Goal: Transaction & Acquisition: Purchase product/service

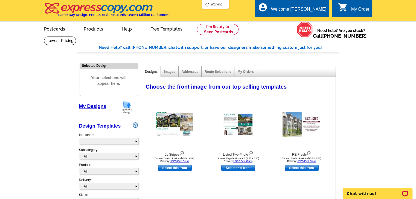
select select "785"
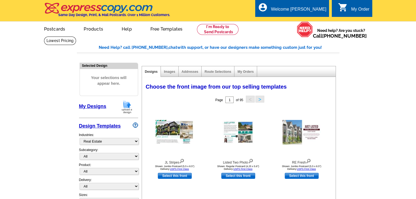
click at [125, 108] on img at bounding box center [127, 107] width 14 height 14
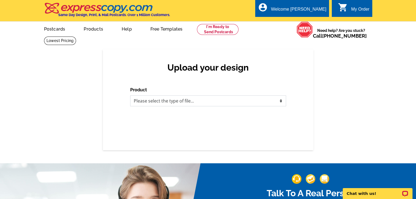
click at [281, 101] on select "Please select the type of file... Postcards Business Cards Letters and flyers G…" at bounding box center [208, 101] width 156 height 11
select select "1"
click at [130, 96] on select "Please select the type of file... Postcards Business Cards Letters and flyers G…" at bounding box center [208, 101] width 156 height 11
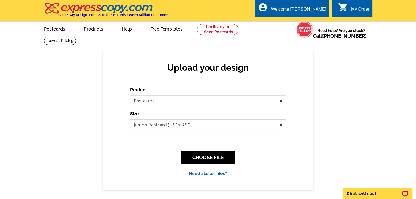
click at [282, 125] on select "Jumbo Postcard (5.5" x 8.5") Regular Postcard (4.25" x 5.6") Panoramic Postcard…" at bounding box center [208, 125] width 156 height 11
select select "3"
click at [130, 120] on select "Jumbo Postcard (5.5" x 8.5") Regular Postcard (4.25" x 5.6") Panoramic Postcard…" at bounding box center [208, 125] width 156 height 11
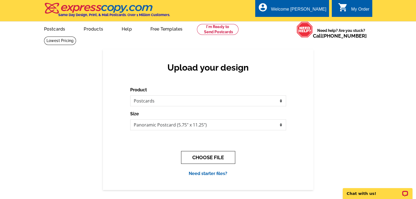
click at [216, 158] on button "CHOOSE FILE" at bounding box center [208, 157] width 54 height 13
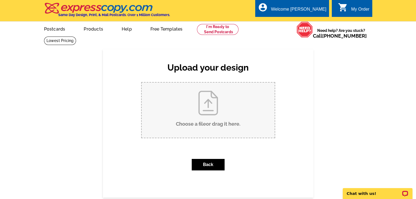
click at [216, 116] on input "Choose a file or drag it here ." at bounding box center [208, 110] width 133 height 55
type input "C:\fakepath\September 2025 Postcard-front.pdf"
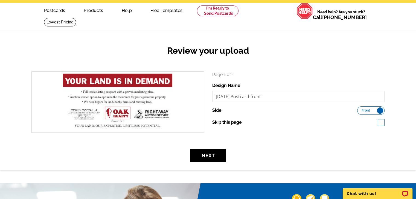
scroll to position [55, 0]
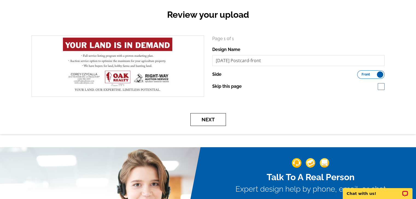
click at [207, 121] on button "Next" at bounding box center [208, 119] width 36 height 13
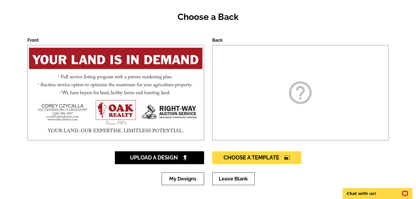
scroll to position [55, 0]
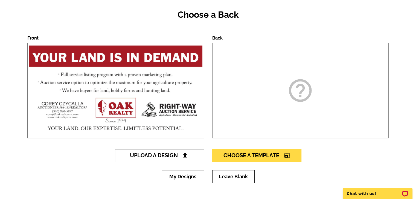
click at [190, 155] on link "Upload A Design" at bounding box center [159, 155] width 89 height 13
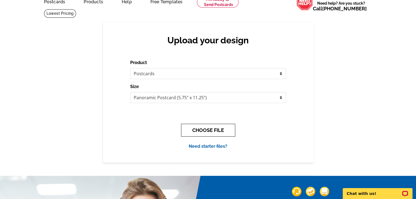
click at [210, 131] on button "CHOOSE FILE" at bounding box center [208, 130] width 54 height 13
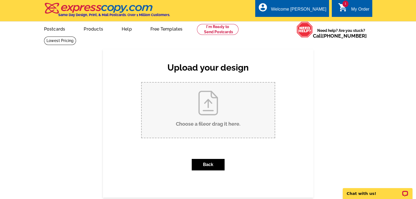
click at [204, 109] on input "Choose a file or drag it here ." at bounding box center [208, 110] width 133 height 55
type input "C:\fakepath\[DATE] Postcard-back.pdf"
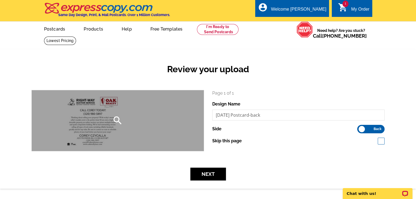
click at [108, 128] on div "search" at bounding box center [118, 120] width 172 height 61
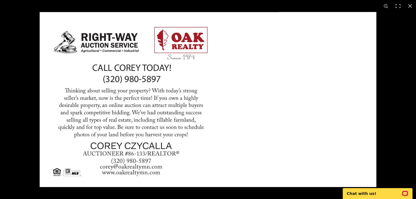
click at [118, 96] on img at bounding box center [208, 99] width 336 height 175
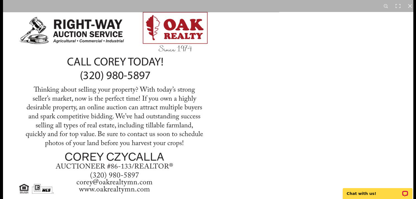
click at [141, 93] on img at bounding box center [208, 101] width 410 height 214
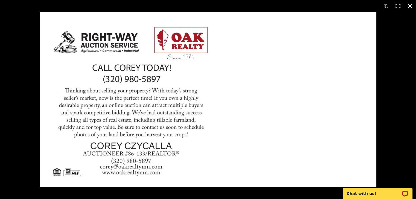
click at [409, 5] on button at bounding box center [410, 6] width 12 height 12
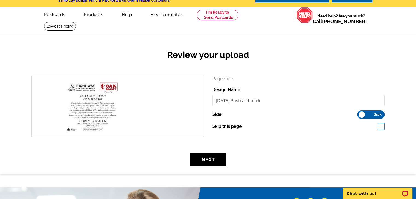
scroll to position [27, 0]
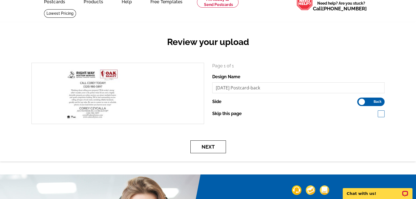
click at [211, 145] on button "Next" at bounding box center [208, 147] width 36 height 13
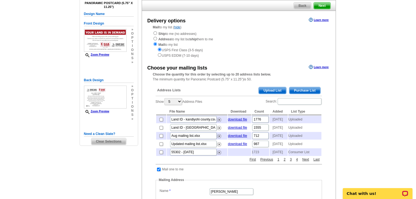
scroll to position [55, 0]
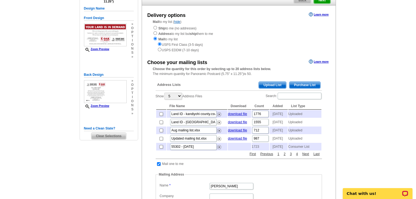
click at [274, 86] on span "Upload List" at bounding box center [272, 85] width 27 height 7
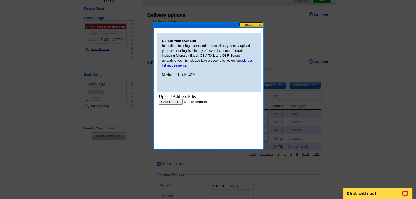
scroll to position [0, 0]
click at [175, 102] on input "file" at bounding box center [192, 102] width 69 height 6
click at [172, 100] on input "file" at bounding box center [192, 102] width 69 height 6
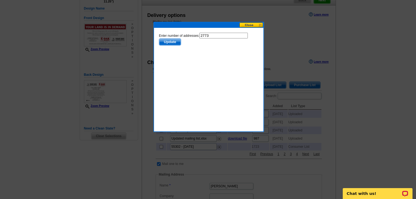
click at [172, 43] on span "Update" at bounding box center [170, 42] width 22 height 7
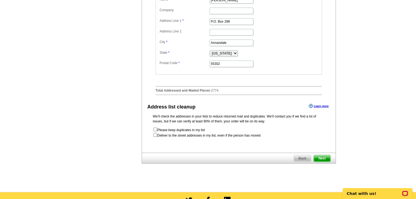
scroll to position [273, 0]
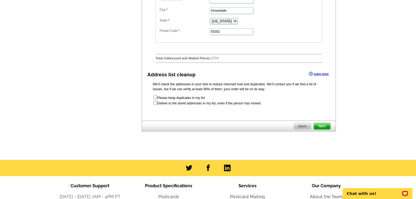
click at [326, 130] on span "Next" at bounding box center [321, 126] width 16 height 7
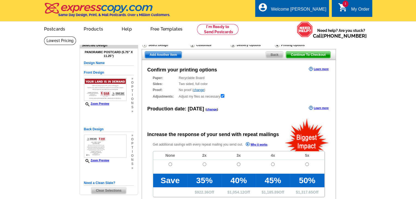
radio input "false"
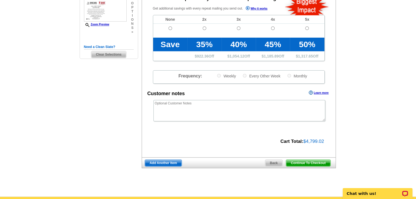
scroll to position [137, 0]
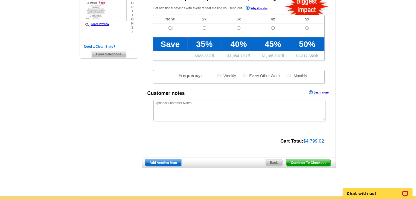
click at [169, 28] on input "radio" at bounding box center [170, 28] width 4 height 4
radio input "true"
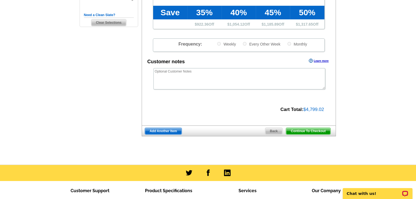
scroll to position [191, 0]
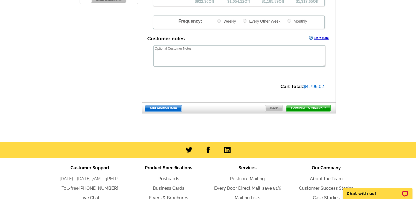
click at [318, 108] on span "Continue To Checkout" at bounding box center [308, 108] width 44 height 7
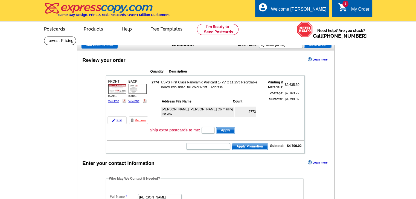
click at [216, 114] on div "Stearns Wright Co mailing list.xlsx 2773" at bounding box center [212, 115] width 102 height 20
click at [216, 118] on div "Stearns Wright Co mailing list.xlsx 2773" at bounding box center [212, 115] width 102 height 20
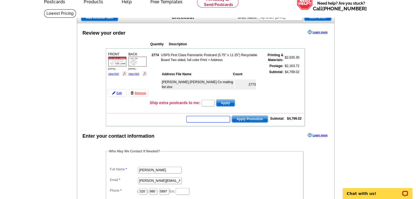
click at [218, 118] on input "text" at bounding box center [208, 119] width 44 height 7
type input "hurryhalf"
click at [244, 118] on span "Apply Promotion" at bounding box center [250, 119] width 36 height 7
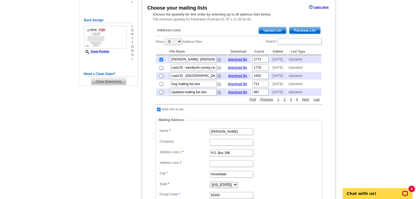
click at [161, 70] on input "checkbox" at bounding box center [161, 68] width 4 height 4
checkbox input "true"
click at [161, 78] on input "checkbox" at bounding box center [161, 76] width 4 height 4
checkbox input "true"
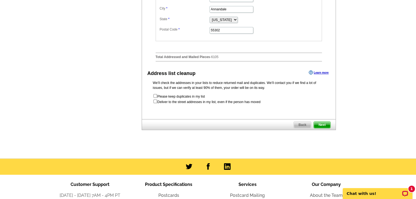
scroll to position [301, 0]
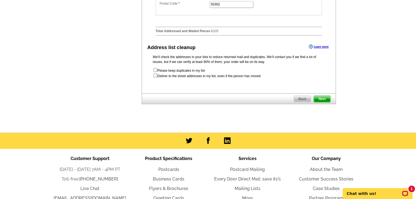
click at [323, 102] on span "Next" at bounding box center [321, 99] width 16 height 7
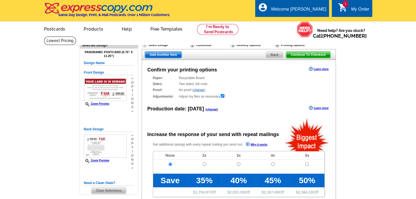
radio input "false"
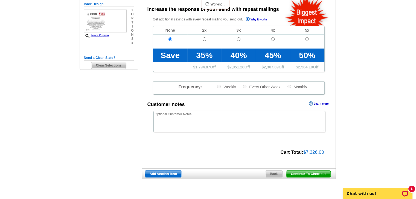
scroll to position [137, 0]
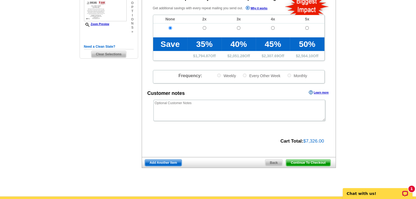
click at [321, 163] on span "Continue To Checkout" at bounding box center [308, 163] width 44 height 7
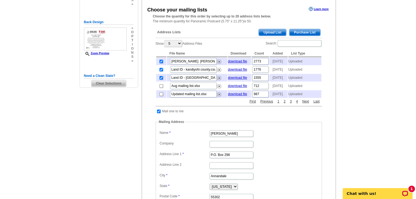
scroll to position [82, 0]
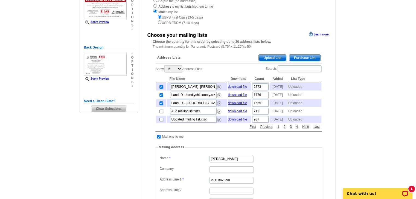
click at [162, 88] on input "checkbox" at bounding box center [161, 87] width 4 height 4
checkbox input "false"
click at [384, 82] on main "Need Help? call 800-260-5887, chat with support, or have our designers make som…" at bounding box center [208, 152] width 416 height 397
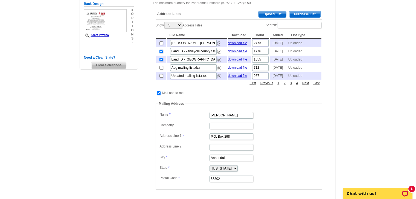
scroll to position [273, 0]
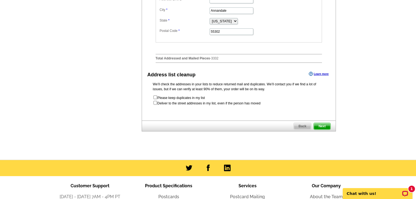
click at [325, 130] on span "Next" at bounding box center [321, 126] width 16 height 7
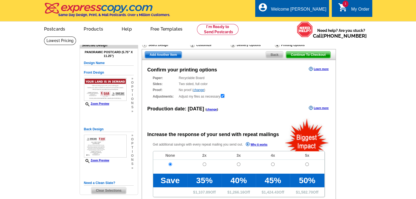
radio input "false"
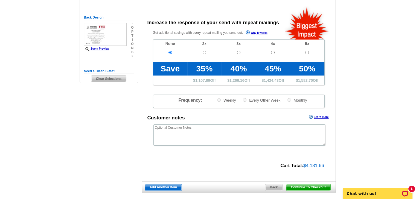
scroll to position [137, 0]
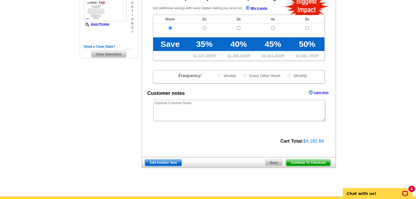
drag, startPoint x: 311, startPoint y: 163, endPoint x: 375, endPoint y: 73, distance: 110.3
click at [311, 162] on span "Continue To Checkout" at bounding box center [308, 163] width 44 height 7
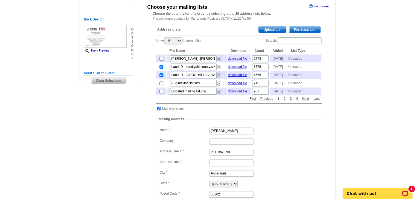
scroll to position [51, 0]
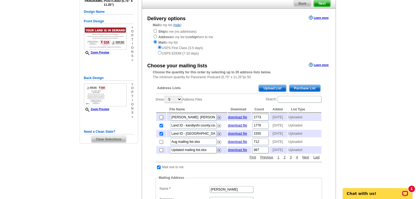
click at [161, 118] on input "checkbox" at bounding box center [161, 118] width 4 height 4
checkbox input "true"
click at [161, 128] on input "checkbox" at bounding box center [161, 126] width 4 height 4
checkbox input "false"
click at [161, 136] on input "checkbox" at bounding box center [161, 134] width 4 height 4
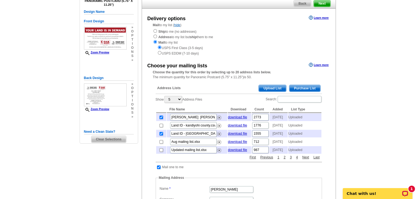
checkbox input "false"
click at [380, 100] on main "Need Help? call 800-260-5887, chat with support, or have our designers make som…" at bounding box center [208, 183] width 416 height 397
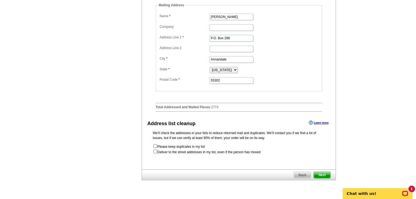
scroll to position [243, 0]
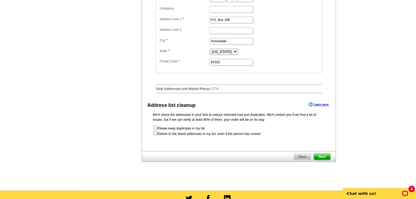
drag, startPoint x: 324, startPoint y: 166, endPoint x: 336, endPoint y: 151, distance: 19.8
click at [324, 160] on span "Next" at bounding box center [321, 157] width 16 height 7
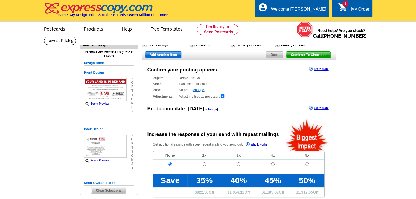
radio input "false"
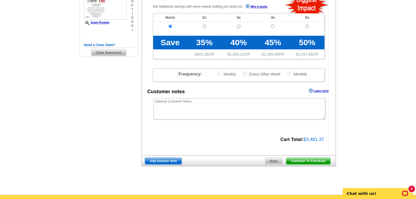
scroll to position [164, 0]
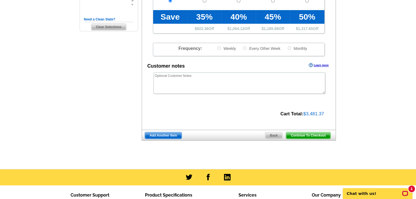
click at [321, 136] on span "Continue To Checkout" at bounding box center [308, 136] width 44 height 7
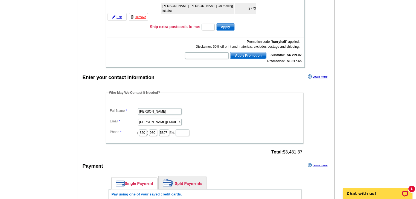
scroll to position [55, 0]
